Goal: Transaction & Acquisition: Subscribe to service/newsletter

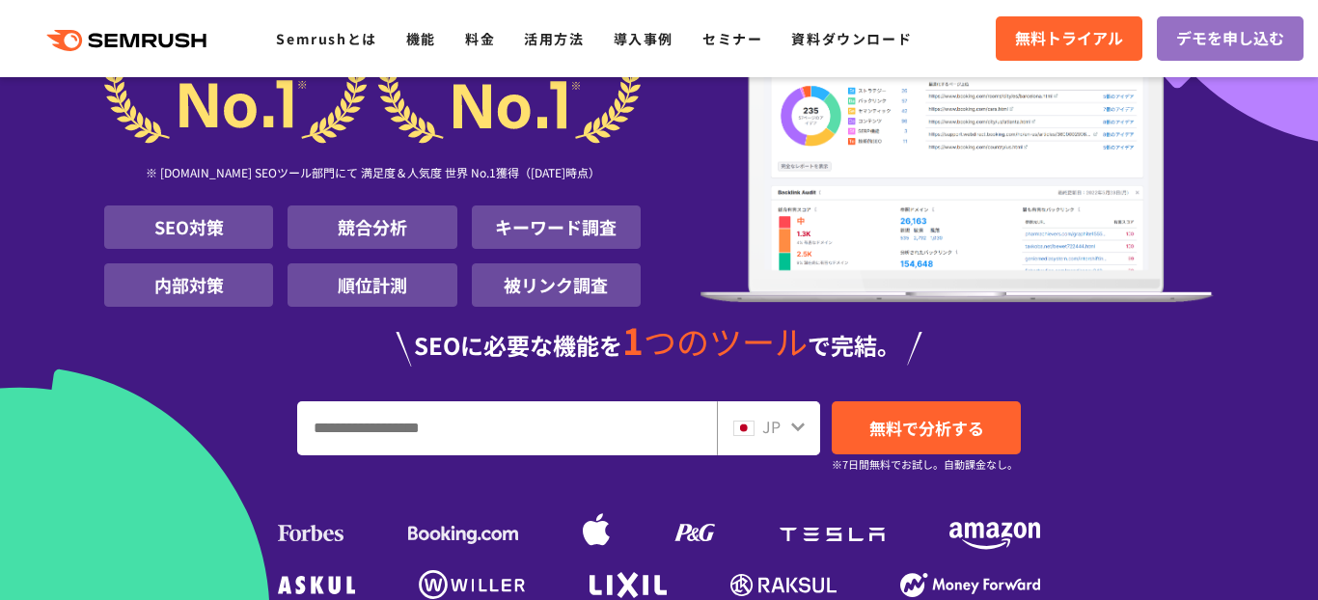
scroll to position [403, 0]
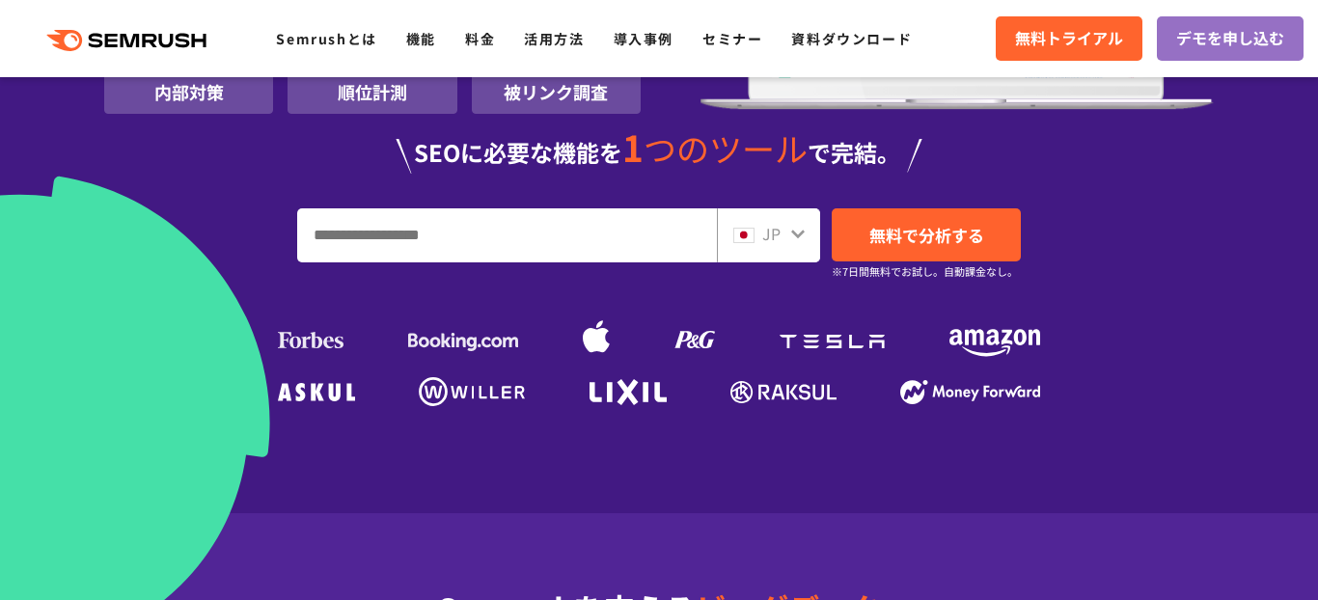
click at [612, 239] on input "URL、キーワードを入力してください" at bounding box center [507, 235] width 418 height 52
paste input "**********"
type input "**********"
click at [803, 228] on icon at bounding box center [797, 234] width 15 height 15
click at [762, 234] on span "JP" at bounding box center [771, 233] width 18 height 23
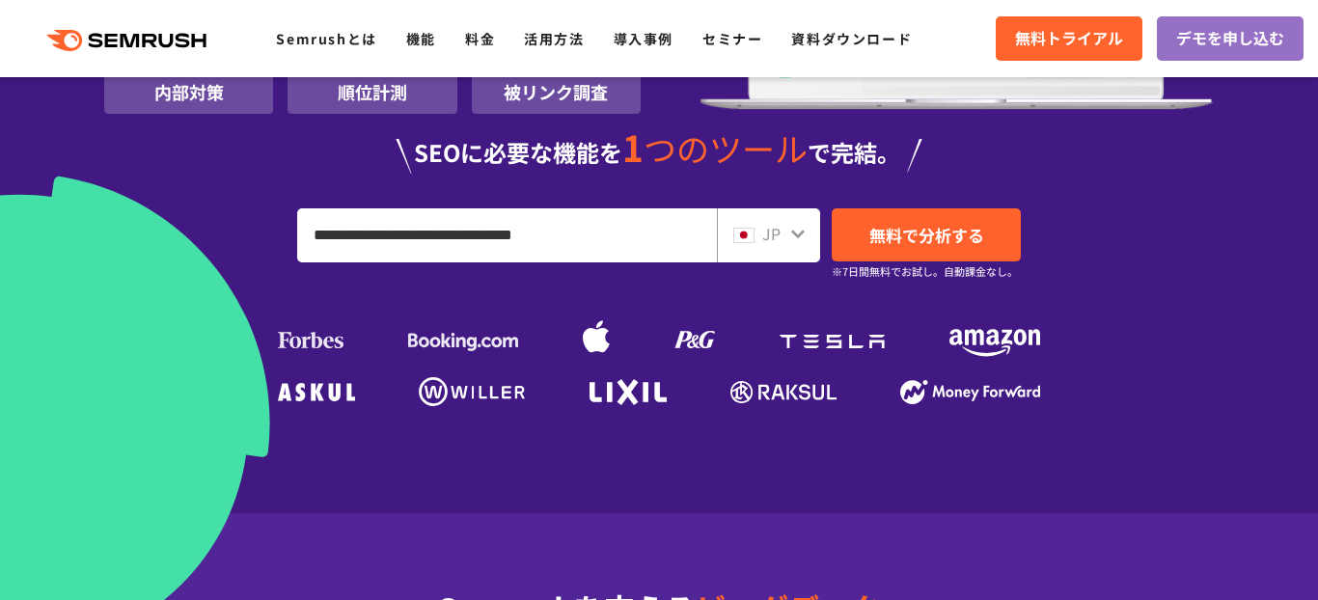
click at [782, 239] on div "JP" at bounding box center [764, 234] width 62 height 25
click at [790, 236] on icon at bounding box center [797, 234] width 15 height 15
click at [795, 234] on icon at bounding box center [798, 235] width 14 height 9
click at [801, 233] on icon at bounding box center [798, 235] width 14 height 9
click at [757, 233] on div "JP" at bounding box center [764, 234] width 62 height 25
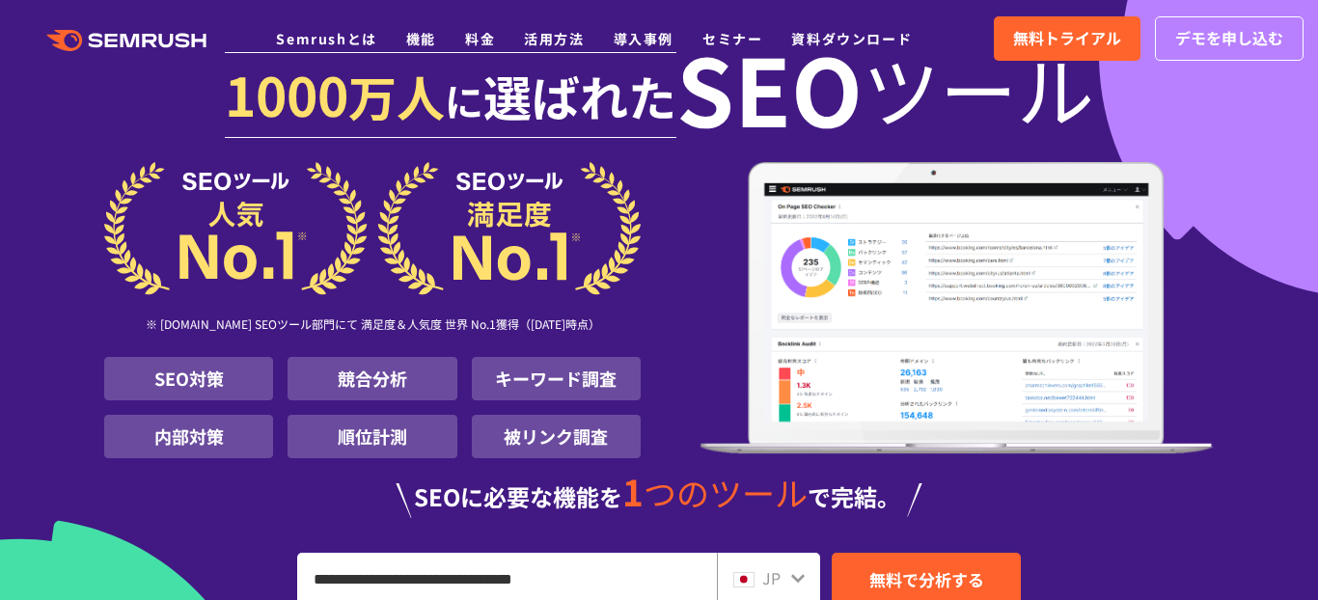
scroll to position [0, 0]
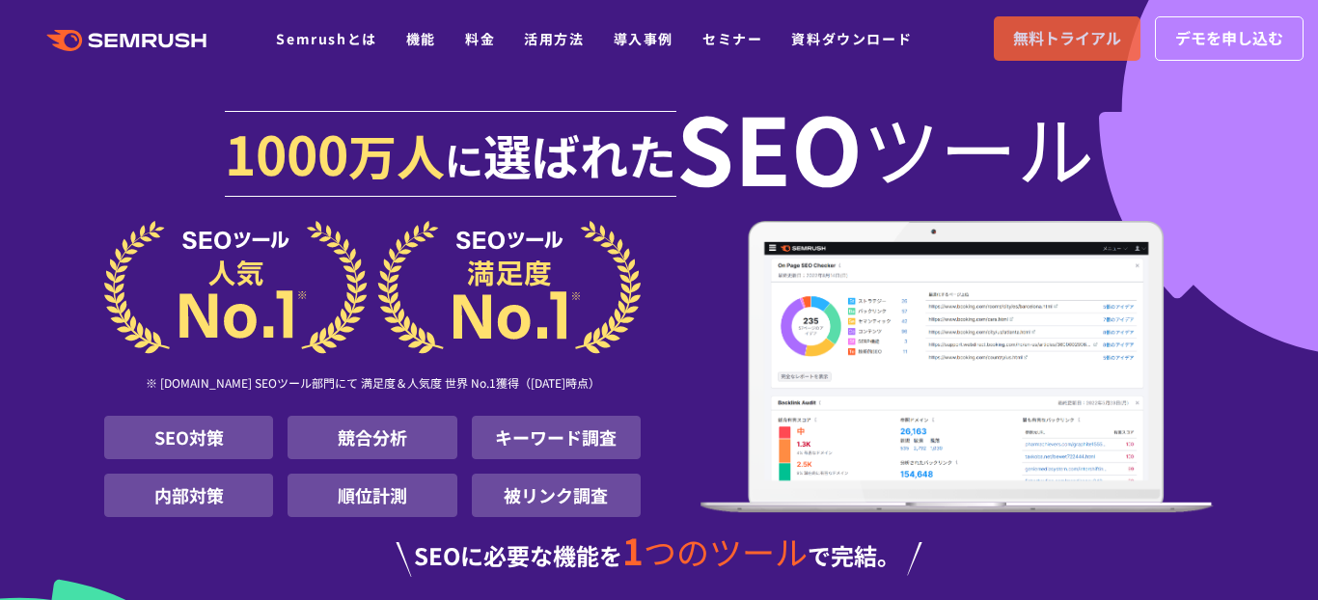
click at [1050, 40] on span "無料トライアル" at bounding box center [1067, 38] width 108 height 25
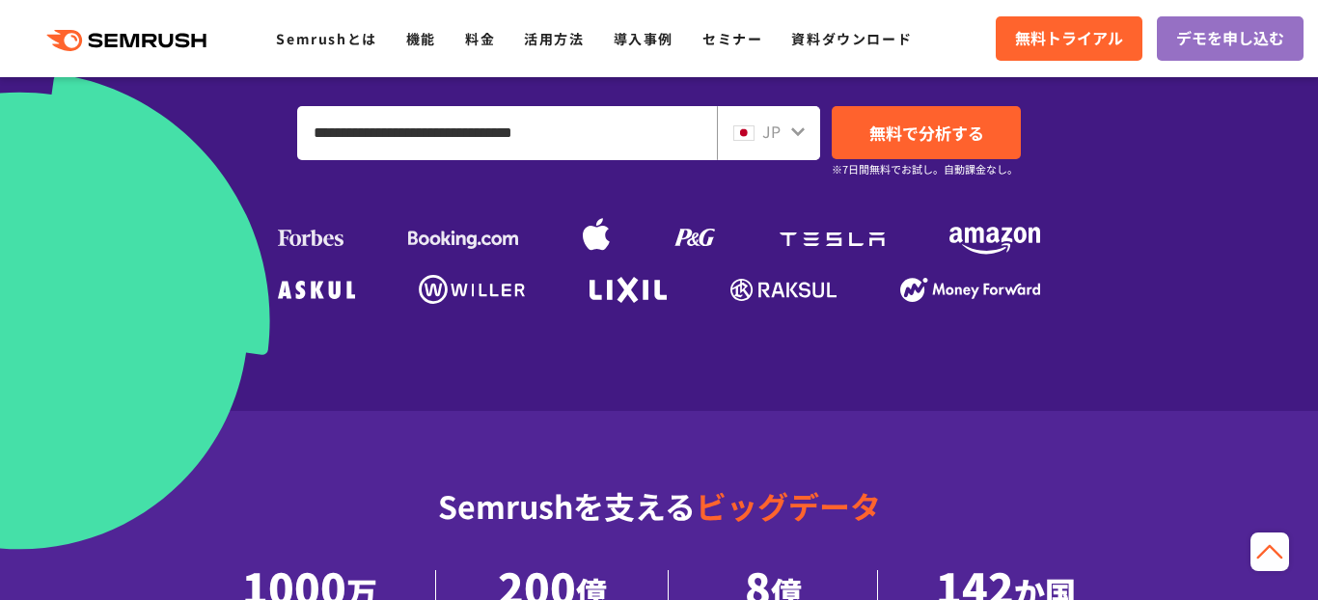
scroll to position [463, 0]
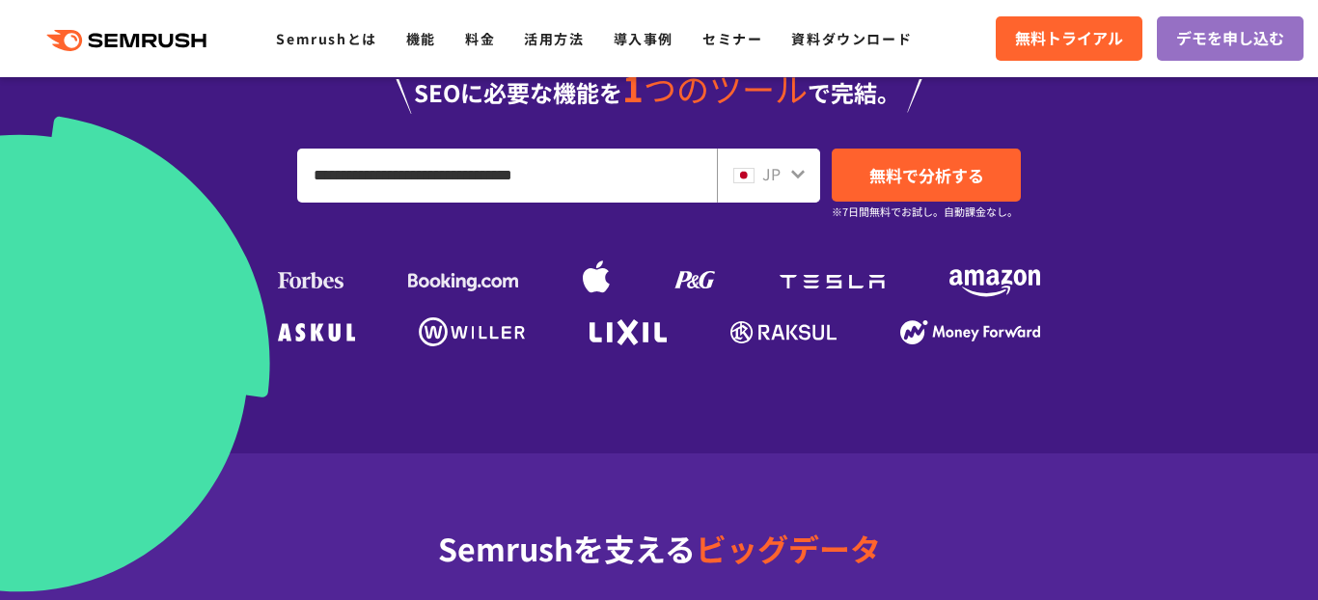
click at [614, 190] on input "**********" at bounding box center [507, 176] width 418 height 52
click at [779, 181] on span "JP" at bounding box center [771, 173] width 18 height 23
click at [787, 174] on div "JP" at bounding box center [764, 174] width 62 height 25
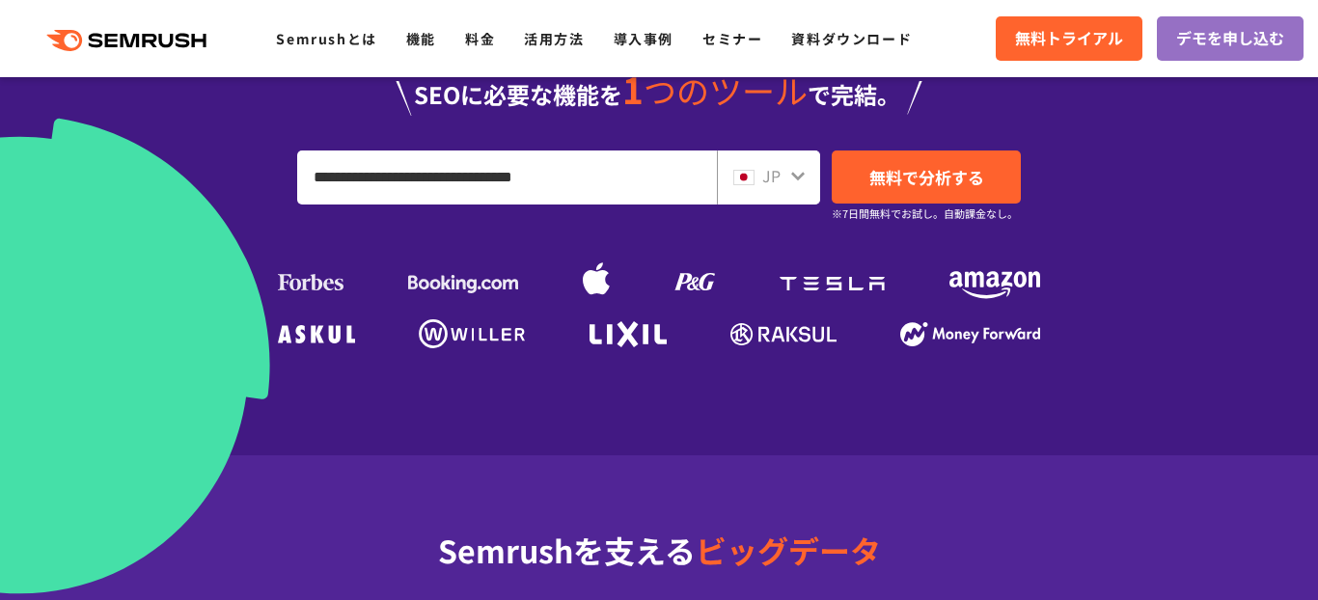
scroll to position [459, 0]
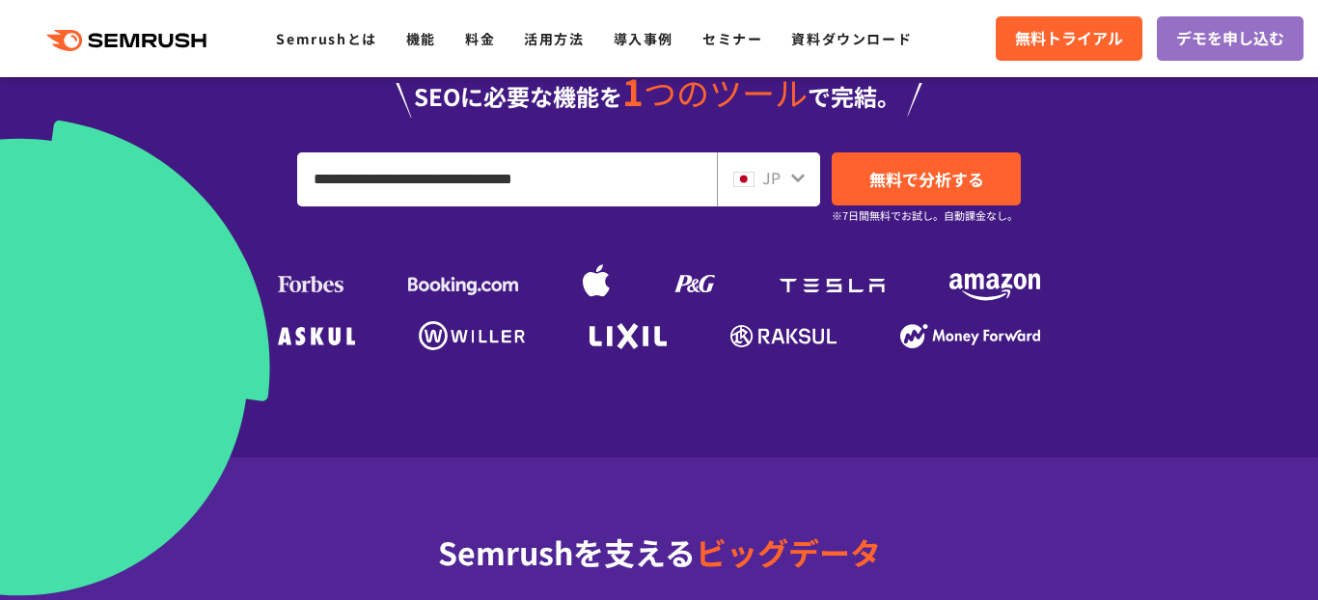
click at [796, 173] on icon at bounding box center [797, 178] width 15 height 15
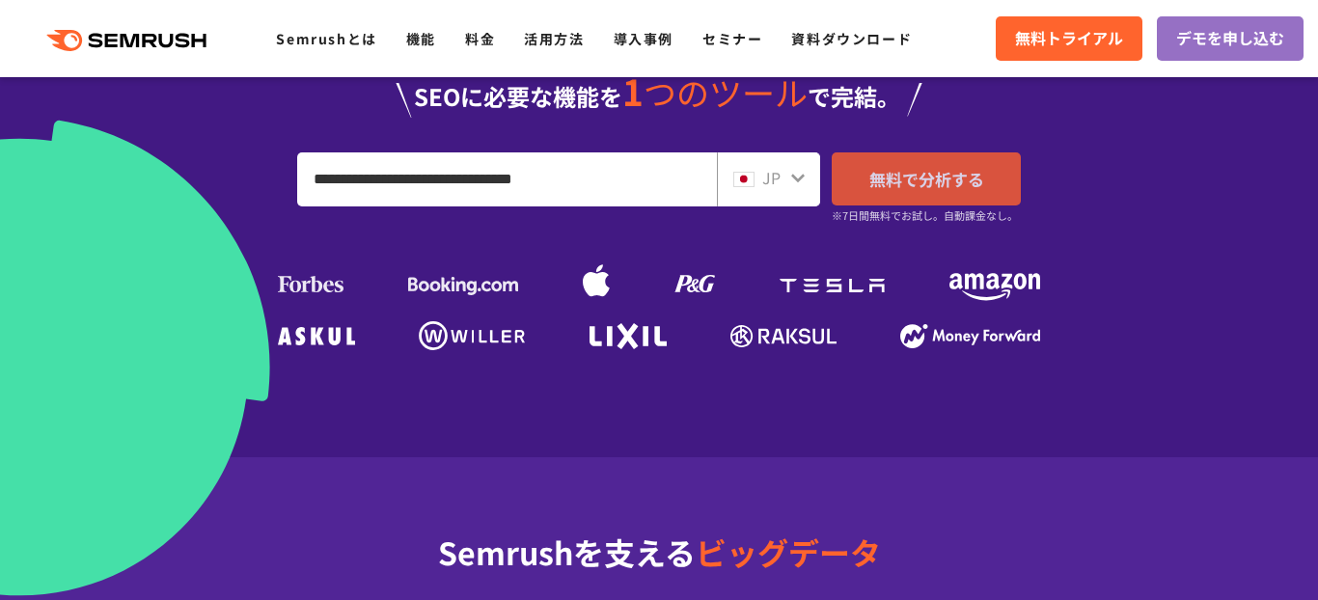
click at [900, 180] on span "無料で分析する" at bounding box center [926, 179] width 115 height 24
